Goal: Task Accomplishment & Management: Manage account settings

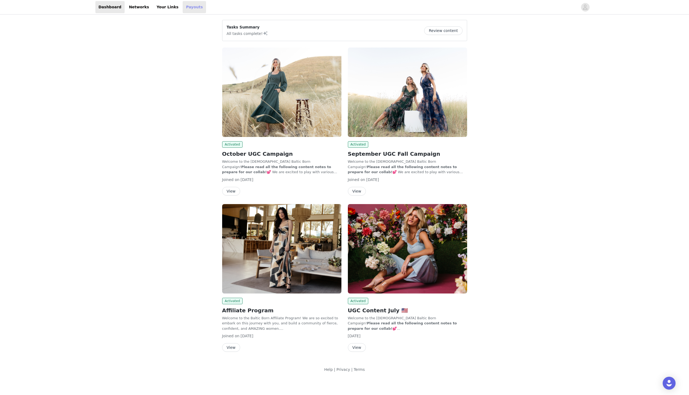
click at [186, 8] on link "Payouts" at bounding box center [194, 7] width 23 height 12
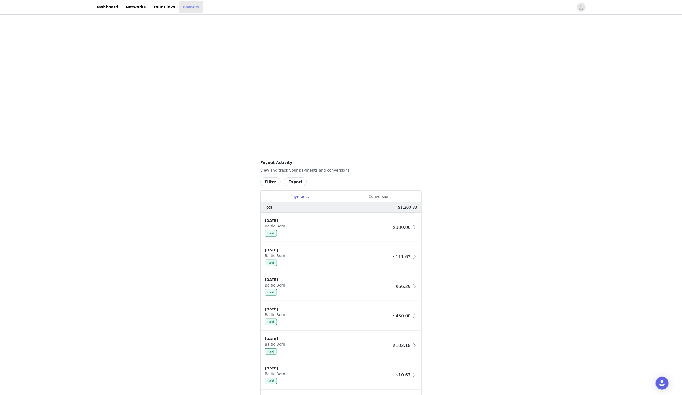
scroll to position [71, 0]
click at [382, 196] on div "Conversions" at bounding box center [380, 194] width 83 height 12
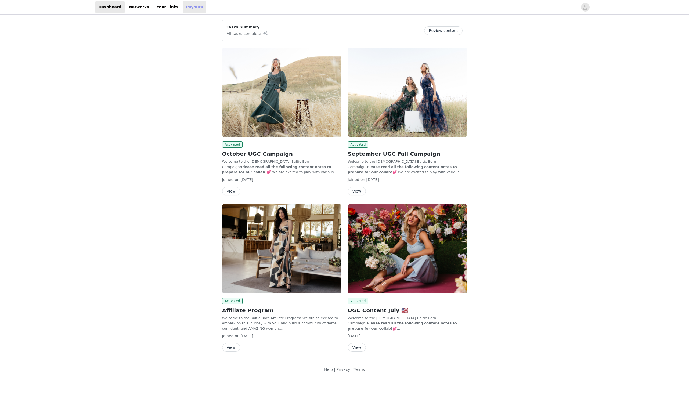
click at [186, 5] on link "Payouts" at bounding box center [194, 7] width 23 height 12
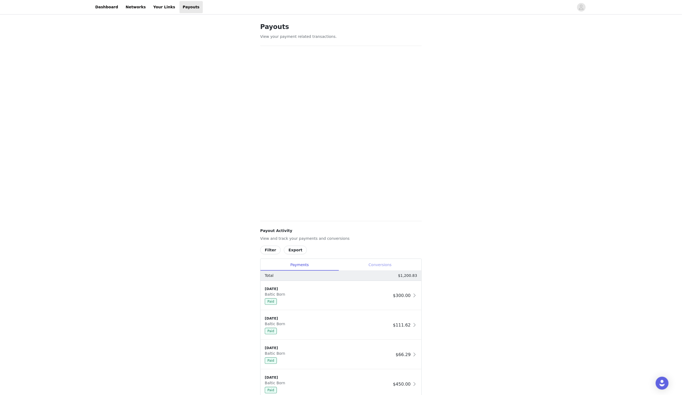
click at [377, 264] on div "Conversions" at bounding box center [380, 265] width 83 height 12
